Goal: Check status

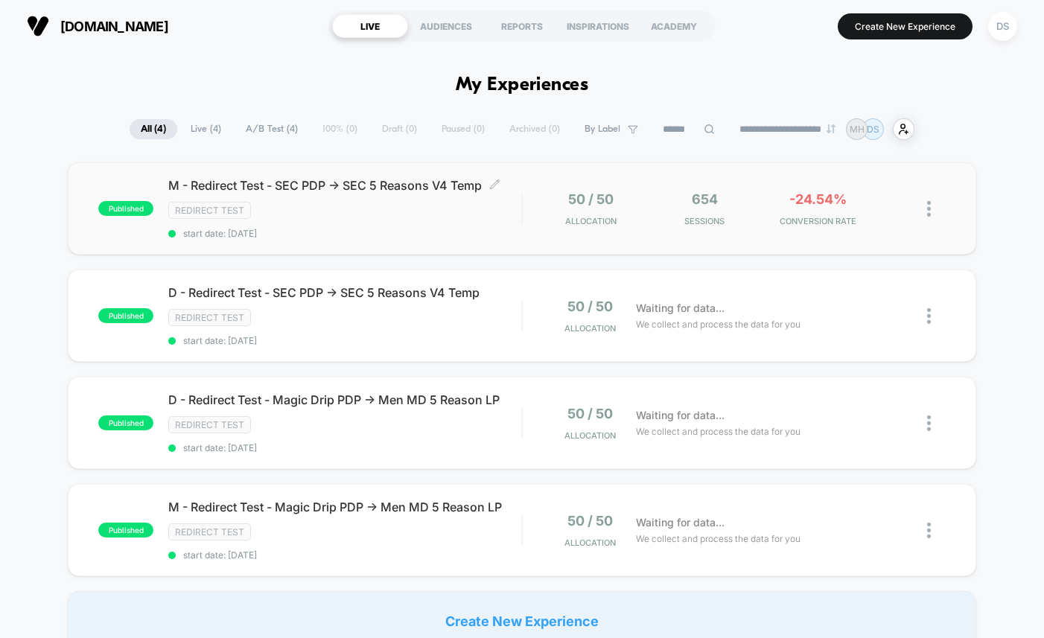
click at [459, 190] on span "M - Redirect Test - SEC PDP -> SEC 5 Reasons V4 Temp Click to edit experience d…" at bounding box center [344, 185] width 353 height 15
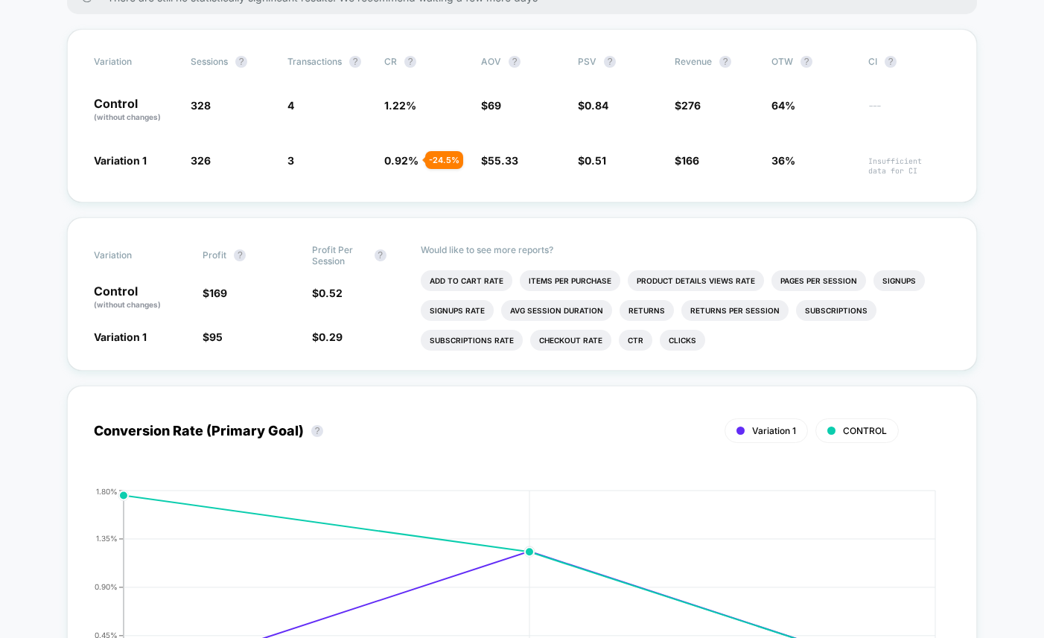
scroll to position [302, 0]
